Goal: Task Accomplishment & Management: Manage account settings

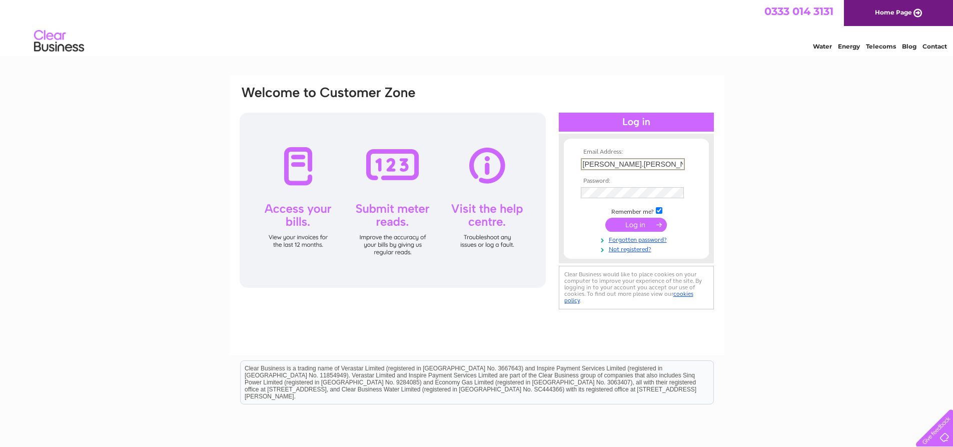
type input "[PERSON_NAME][EMAIL_ADDRESS][PERSON_NAME][DOMAIN_NAME]"
click at [606, 218] on input "submit" at bounding box center [637, 225] width 62 height 14
click at [637, 224] on input "submit" at bounding box center [637, 225] width 62 height 14
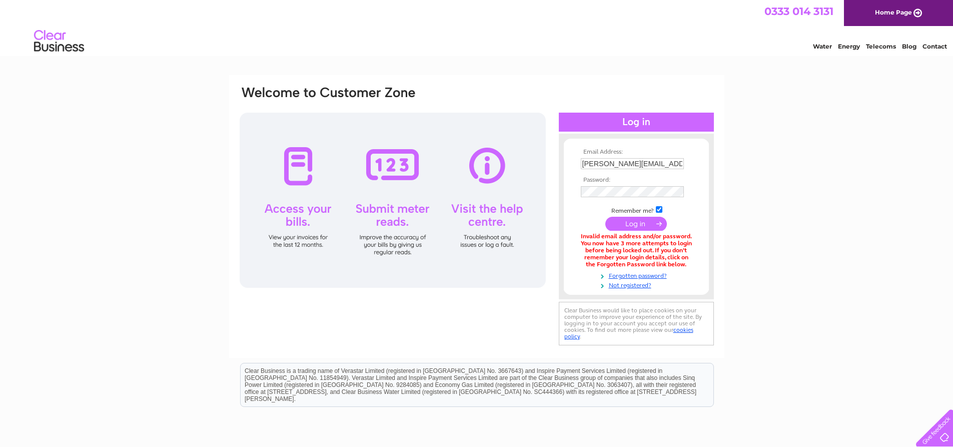
click at [385, 45] on div "Water Energy Telecoms Blog Contact" at bounding box center [476, 42] width 953 height 33
click at [606, 218] on input "submit" at bounding box center [637, 225] width 62 height 14
